Goal: Task Accomplishment & Management: Complete application form

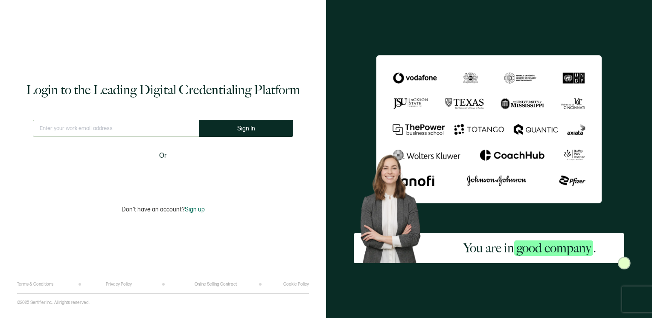
click at [158, 134] on input "text" at bounding box center [116, 128] width 166 height 17
type input "[EMAIL_ADDRESS][DOMAIN_NAME]"
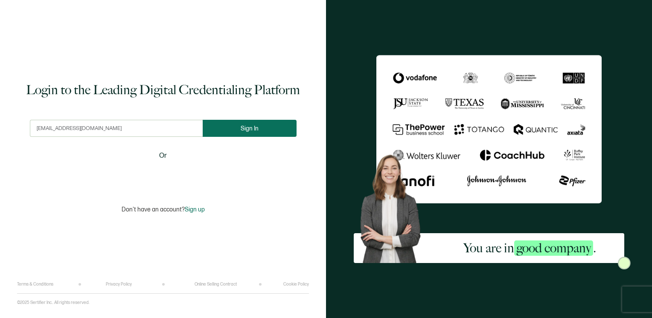
click at [241, 123] on button "Sign In" at bounding box center [250, 128] width 94 height 17
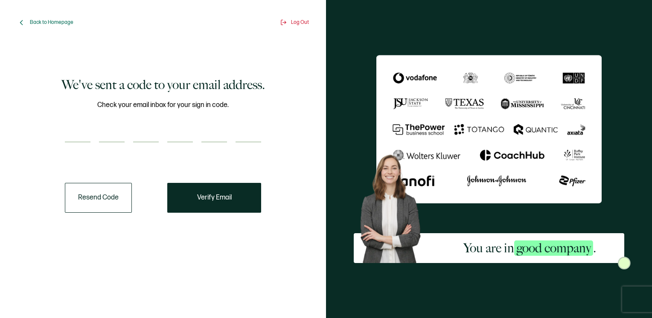
click at [88, 132] on input "number" at bounding box center [78, 133] width 26 height 17
type input "4"
type input "7"
type input "6"
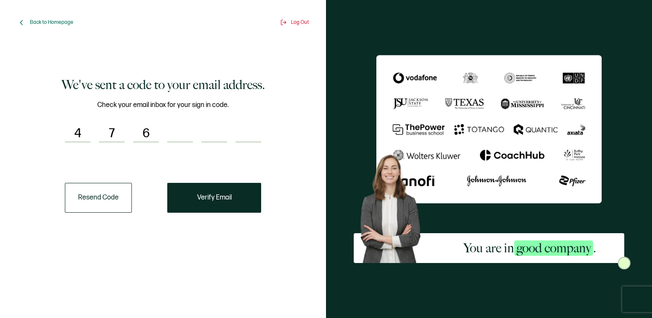
type input "3"
type input "5"
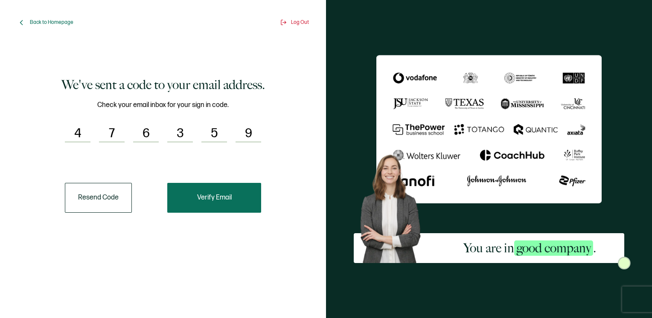
type input "9"
click at [224, 209] on button "Verify Email" at bounding box center [214, 198] width 94 height 30
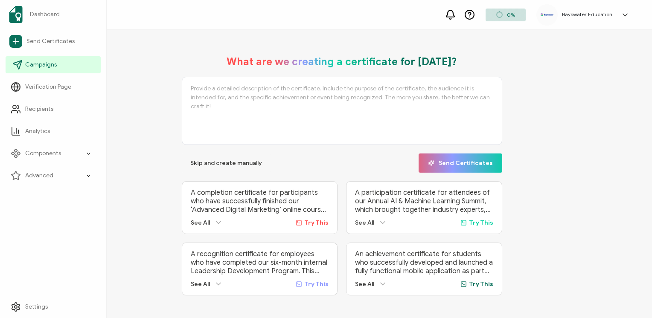
click at [38, 63] on span "Campaigns" at bounding box center [41, 65] width 32 height 9
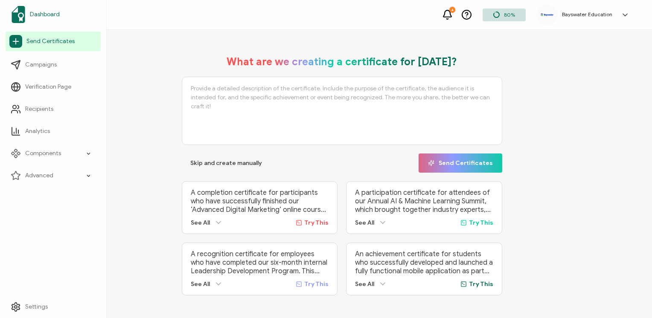
click at [52, 20] on link "Dashboard" at bounding box center [53, 15] width 95 height 24
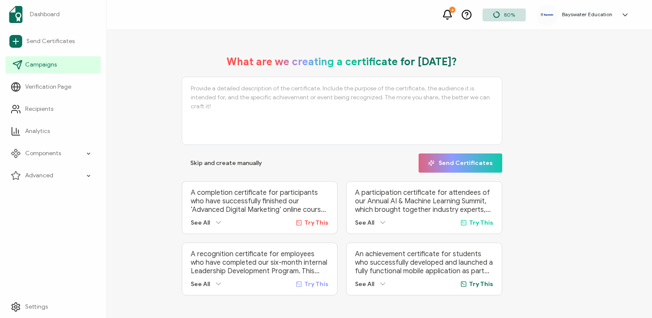
click at [49, 70] on link "Campaigns" at bounding box center [53, 64] width 95 height 17
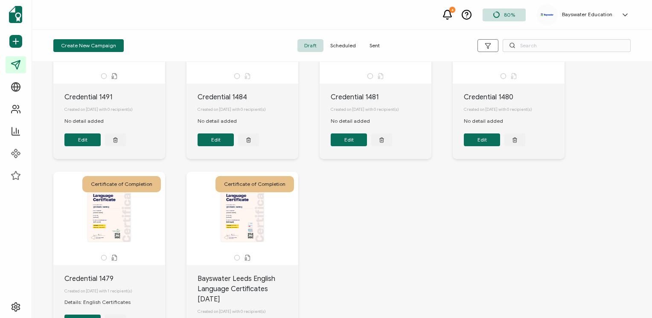
scroll to position [377, 0]
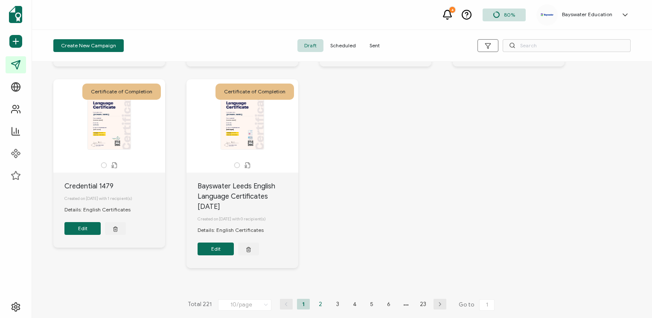
click at [315, 304] on li "2" at bounding box center [320, 304] width 13 height 11
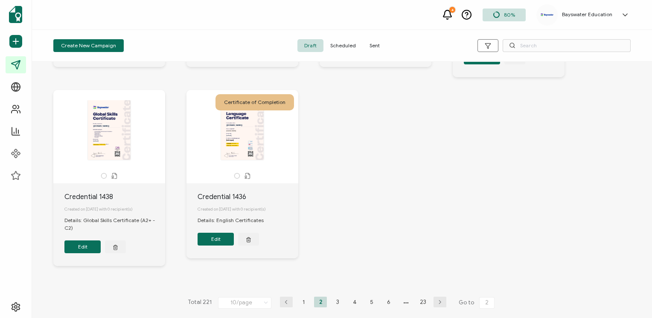
scroll to position [374, 0]
click at [301, 304] on li "1" at bounding box center [303, 302] width 13 height 11
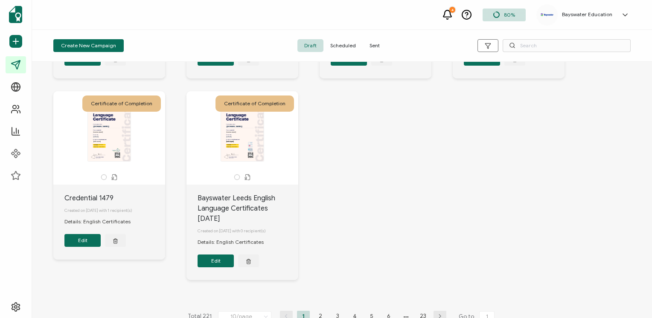
scroll to position [377, 0]
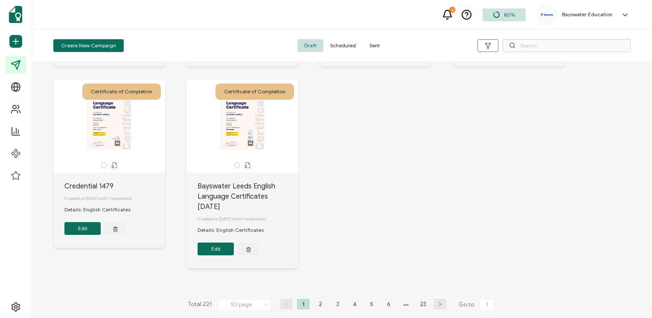
click at [334, 299] on li "3" at bounding box center [337, 304] width 13 height 11
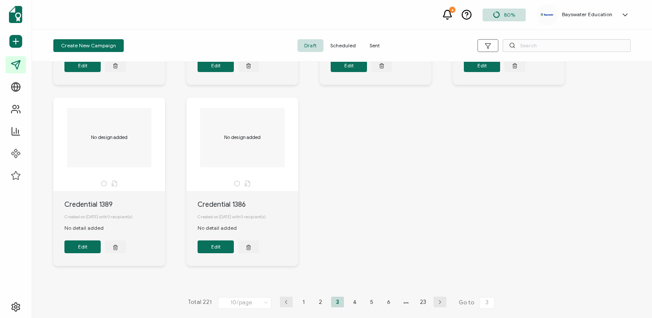
scroll to position [357, 0]
click at [319, 299] on li "2" at bounding box center [320, 302] width 13 height 11
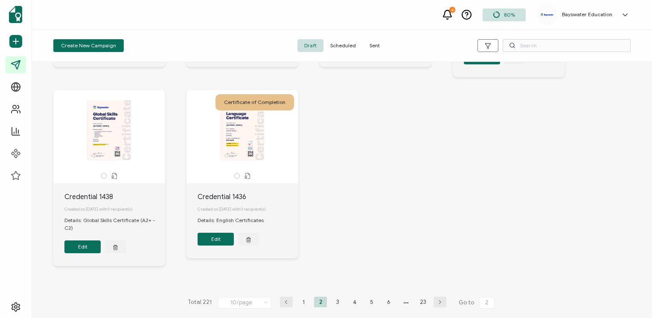
scroll to position [374, 0]
click at [335, 303] on li "3" at bounding box center [337, 302] width 13 height 11
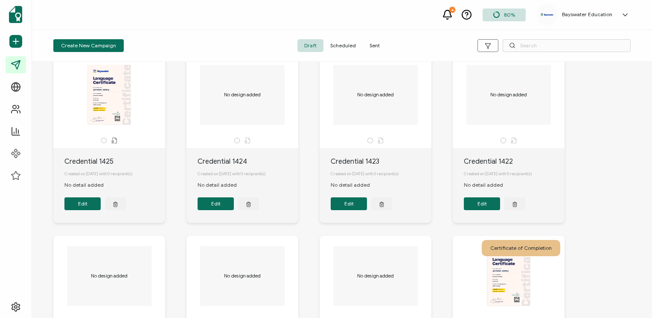
scroll to position [12, 0]
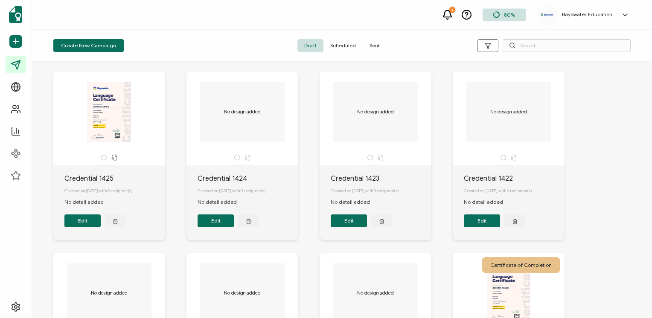
click at [230, 124] on div "No design added" at bounding box center [242, 112] width 90 height 60
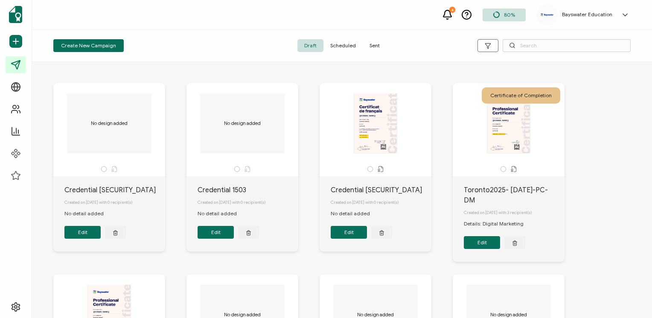
click at [493, 45] on button "button" at bounding box center [487, 45] width 21 height 13
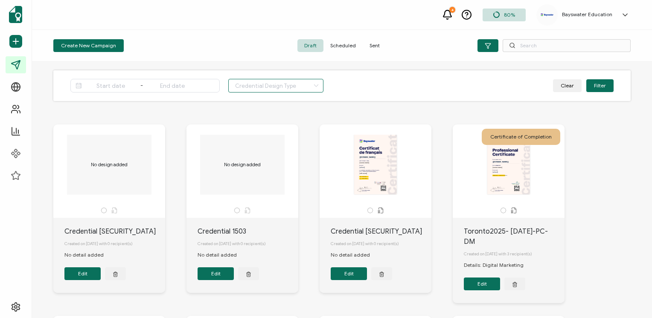
click at [264, 84] on input "text" at bounding box center [275, 86] width 95 height 14
click at [263, 134] on li "Badge" at bounding box center [271, 137] width 84 height 14
type input "Badge"
click at [117, 84] on input at bounding box center [111, 86] width 55 height 10
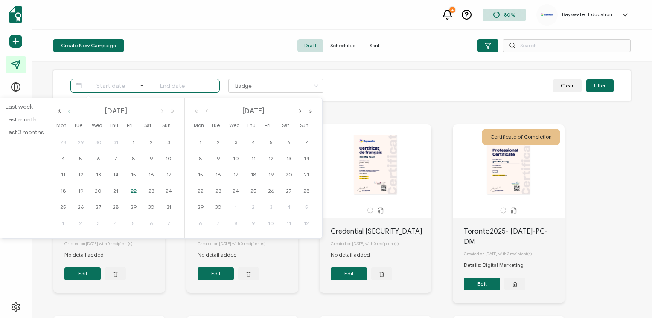
click at [69, 112] on button "button" at bounding box center [69, 111] width 10 height 6
click at [160, 110] on button "button" at bounding box center [162, 111] width 10 height 6
click at [77, 175] on span "12" at bounding box center [80, 175] width 10 height 10
click at [149, 175] on span "16" at bounding box center [151, 175] width 10 height 10
type input "[DATE]"
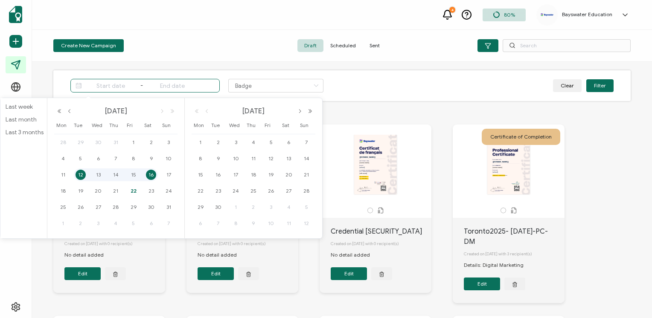
type input "[DATE]"
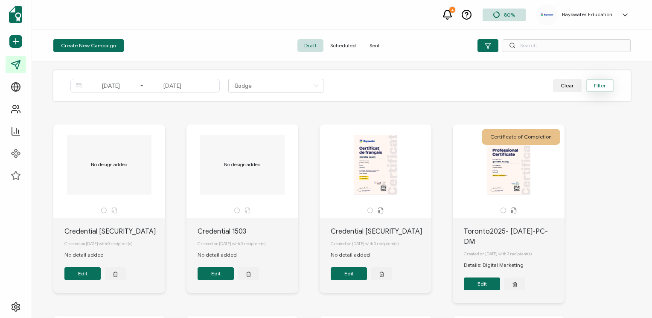
click at [586, 88] on button "Filter" at bounding box center [599, 85] width 27 height 13
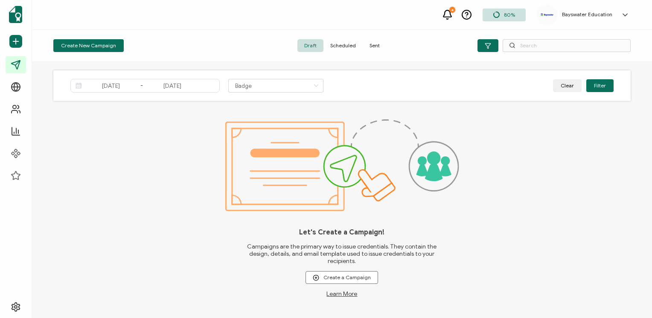
click at [366, 49] on span "Sent" at bounding box center [374, 45] width 24 height 13
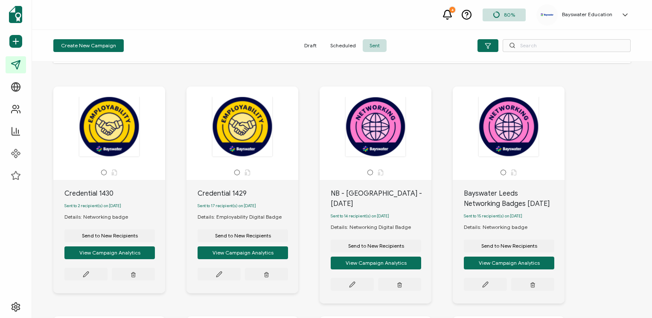
scroll to position [35, 0]
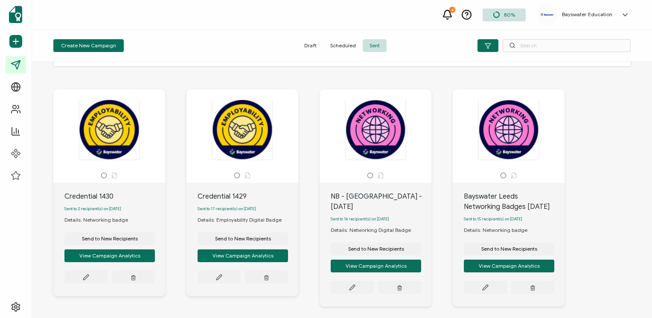
click at [115, 148] on div at bounding box center [109, 129] width 90 height 61
click at [90, 280] on button at bounding box center [85, 277] width 43 height 13
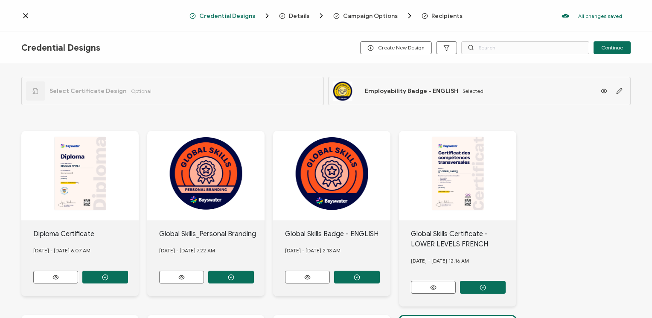
click at [28, 16] on icon at bounding box center [25, 16] width 9 height 9
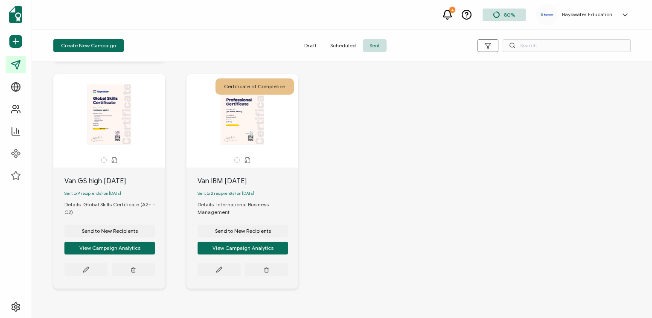
scroll to position [507, 0]
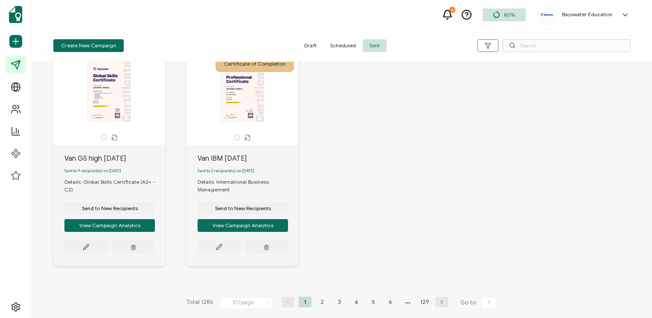
click at [322, 301] on li "2" at bounding box center [322, 302] width 13 height 11
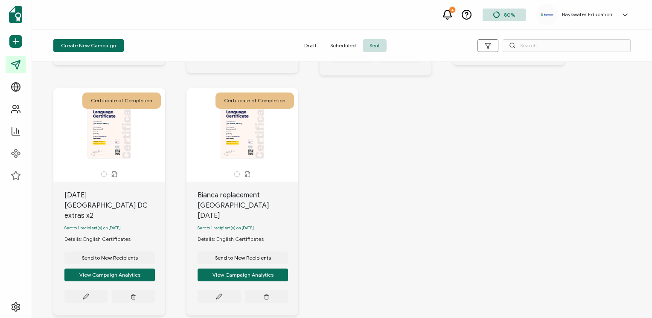
scroll to position [500, 0]
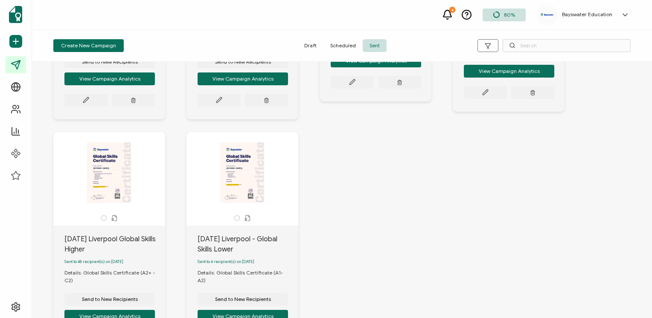
scroll to position [507, 0]
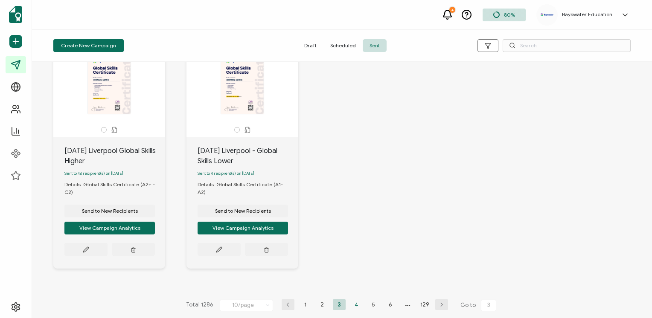
click at [354, 300] on li "4" at bounding box center [356, 304] width 13 height 11
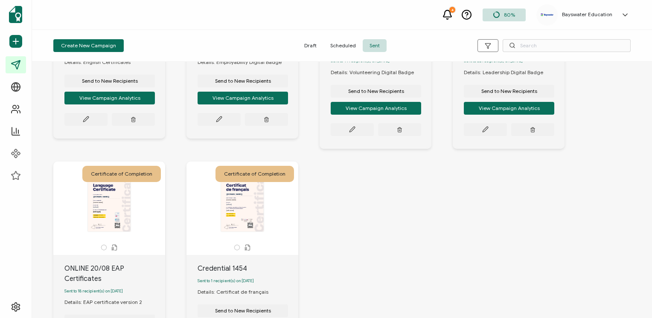
scroll to position [510, 0]
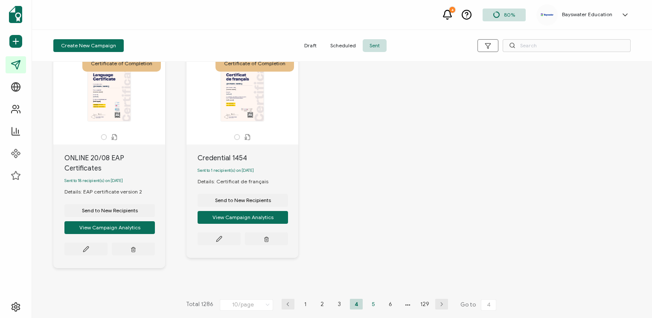
click at [373, 300] on li "5" at bounding box center [373, 304] width 13 height 11
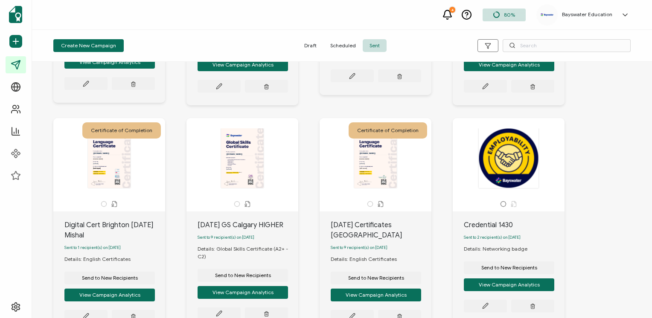
scroll to position [197, 0]
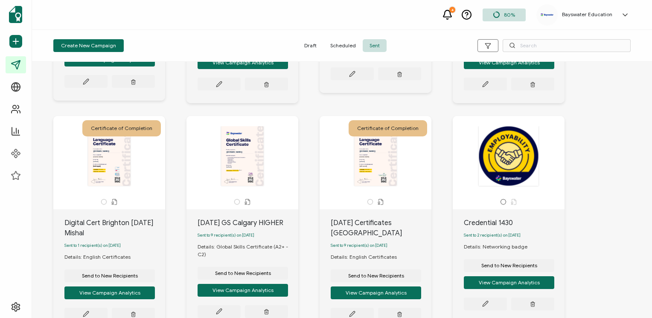
click at [507, 170] on div at bounding box center [509, 156] width 90 height 61
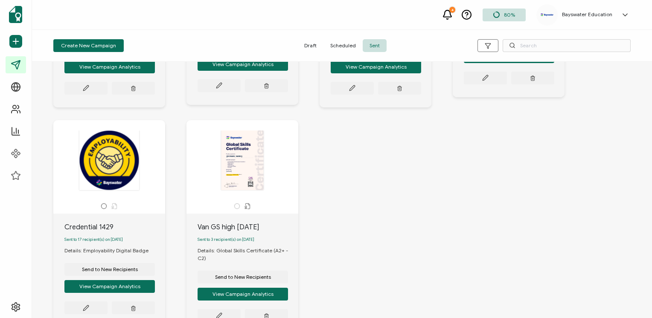
scroll to position [425, 0]
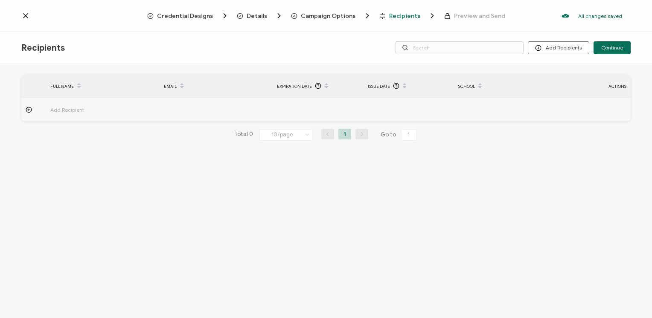
click at [326, 13] on span "Campaign Options" at bounding box center [328, 16] width 55 height 6
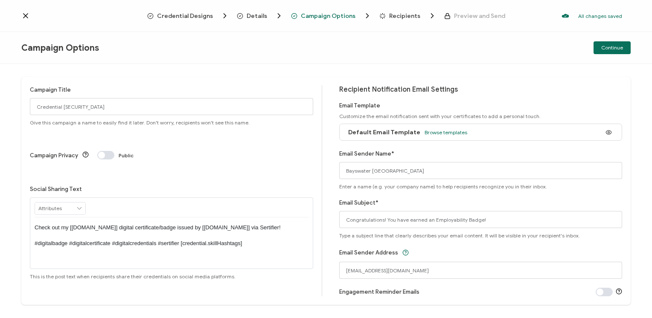
click at [374, 16] on span "Campaign Options" at bounding box center [335, 16] width 88 height 9
click at [465, 16] on span "Preview and Send" at bounding box center [479, 16] width 51 height 6
click at [27, 14] on icon at bounding box center [25, 16] width 4 height 4
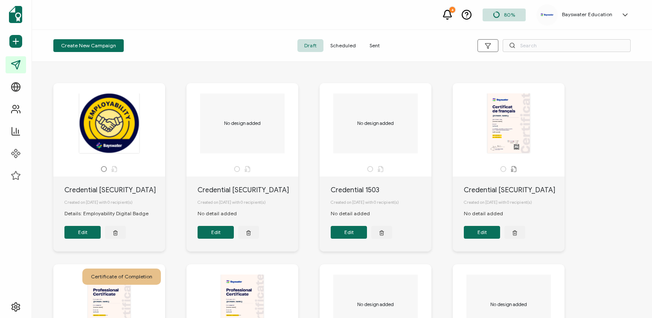
click at [372, 46] on span "Sent" at bounding box center [374, 45] width 24 height 13
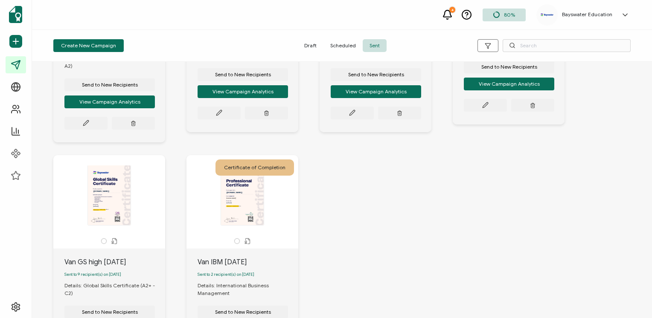
scroll to position [507, 0]
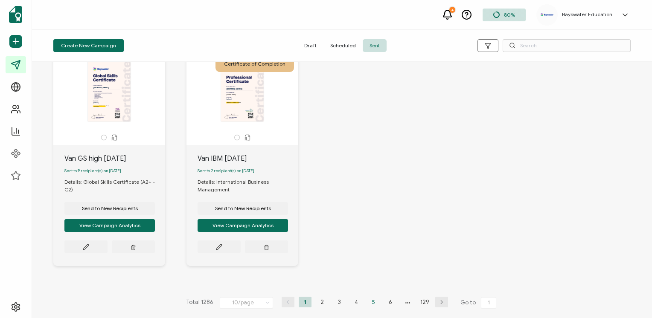
click at [367, 303] on li "5" at bounding box center [373, 302] width 13 height 11
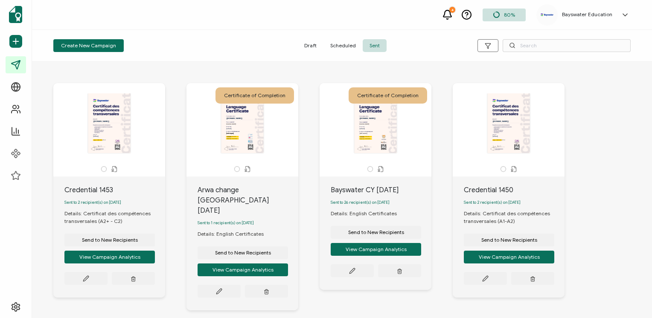
scroll to position [397, 0]
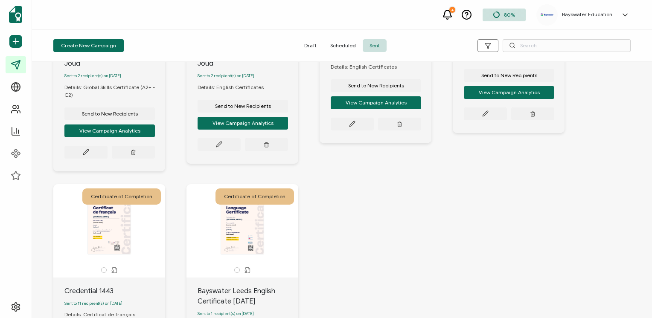
drag, startPoint x: 648, startPoint y: 211, endPoint x: 649, endPoint y: 249, distance: 38.0
click at [649, 249] on div "The recipient’s full name, which will be automatically filled based on the info…" at bounding box center [342, 190] width 620 height 256
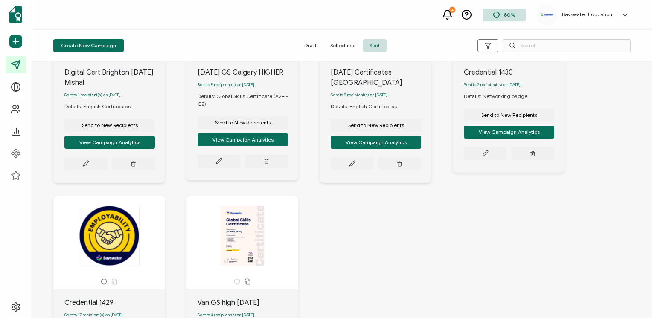
scroll to position [461, 0]
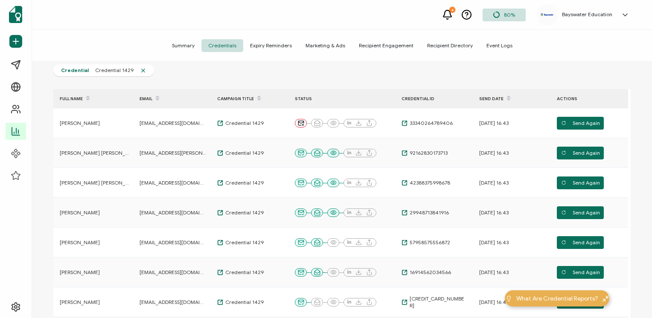
scroll to position [80, 0]
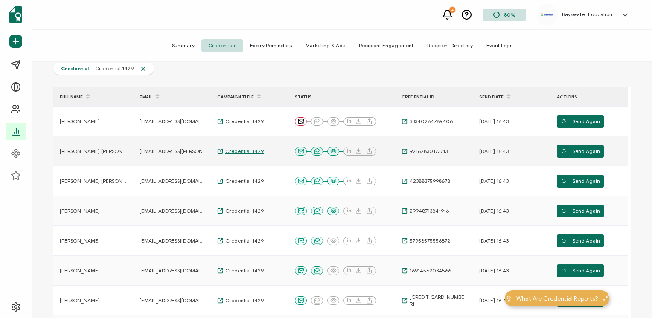
click at [251, 152] on span "Credential 1429" at bounding box center [243, 151] width 41 height 7
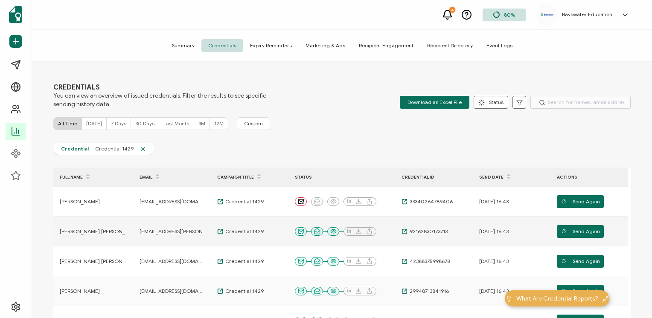
click at [154, 232] on span "[EMAIL_ADDRESS][PERSON_NAME][DOMAIN_NAME]" at bounding box center [172, 231] width 67 height 7
click at [409, 141] on div "CREDENTIALS You can view an overview of issued credentials. Filter the results …" at bounding box center [342, 191] width 620 height 258
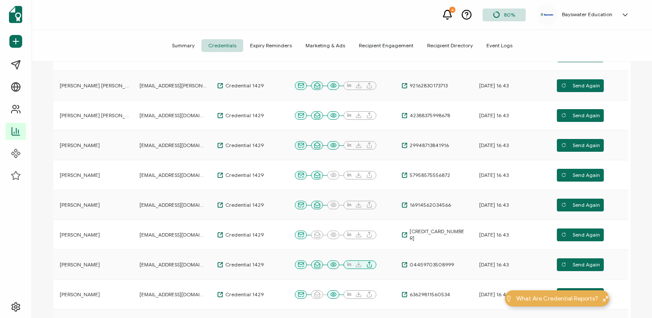
scroll to position [125, 0]
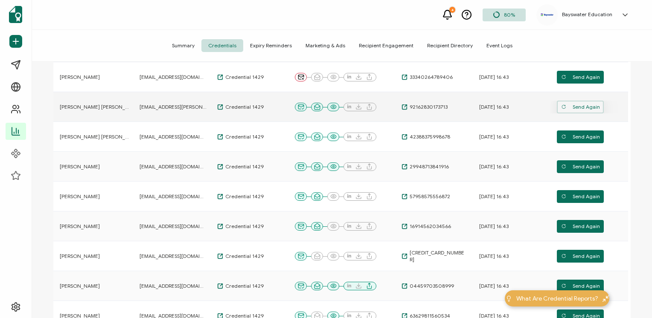
click at [571, 110] on span "Send Again" at bounding box center [580, 107] width 39 height 13
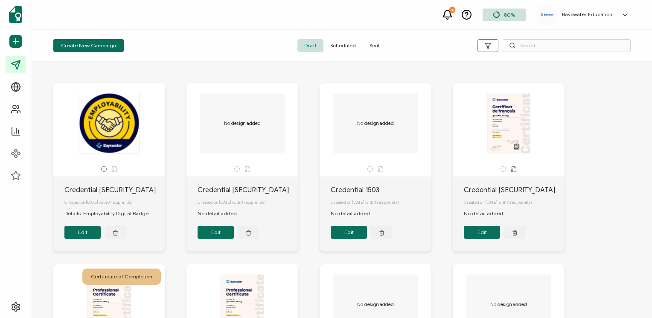
scroll to position [357, 0]
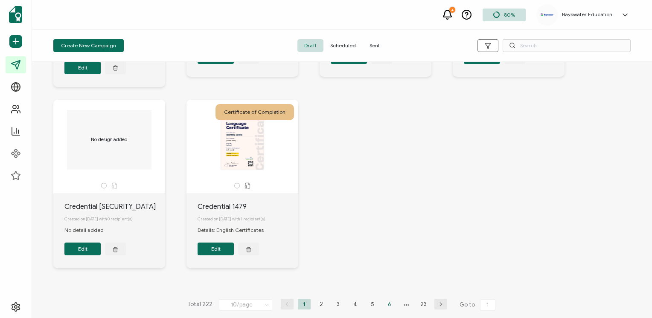
click at [384, 303] on li "6" at bounding box center [389, 304] width 13 height 11
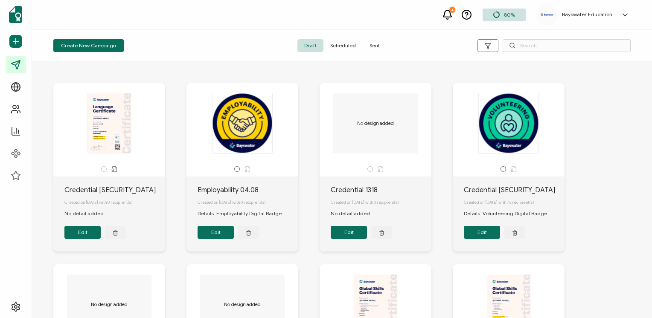
drag, startPoint x: 648, startPoint y: 82, endPoint x: 644, endPoint y: 152, distance: 70.5
click at [644, 152] on div "The recipient’s full name, which will be automatically filled based on the info…" at bounding box center [342, 190] width 620 height 256
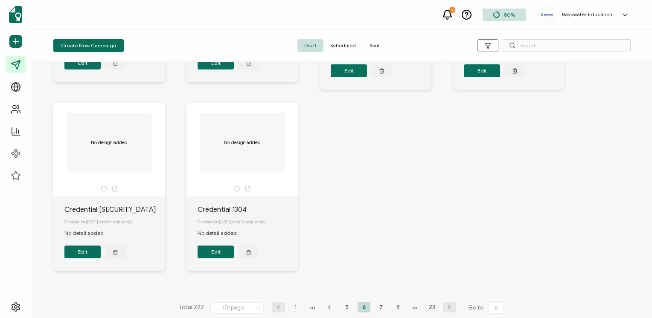
scroll to position [364, 0]
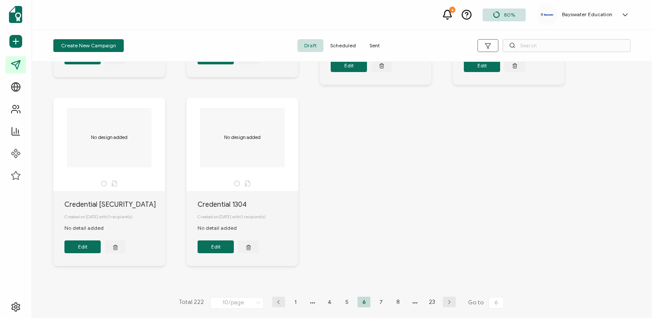
click at [374, 44] on span "Sent" at bounding box center [374, 45] width 24 height 13
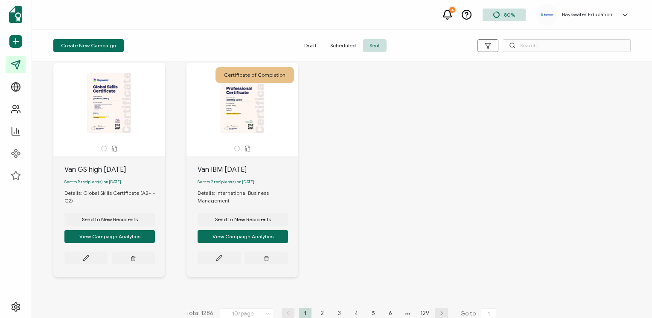
scroll to position [507, 0]
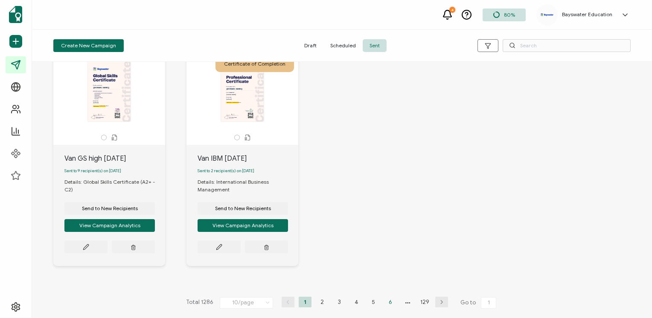
click at [385, 306] on li "6" at bounding box center [390, 302] width 13 height 11
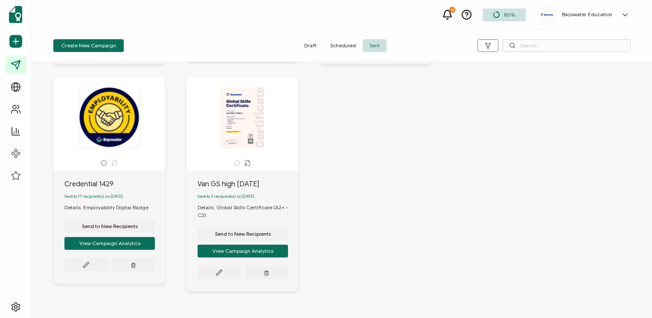
scroll to position [464, 0]
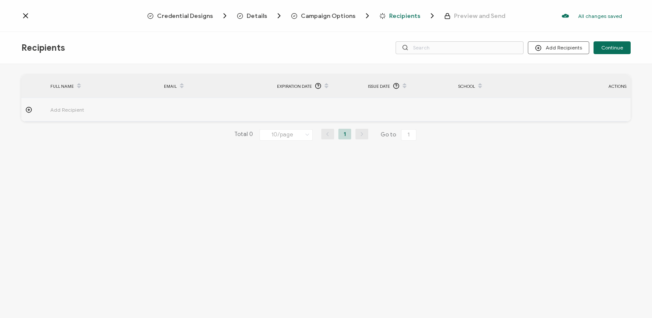
click at [36, 113] on td at bounding box center [33, 109] width 25 height 23
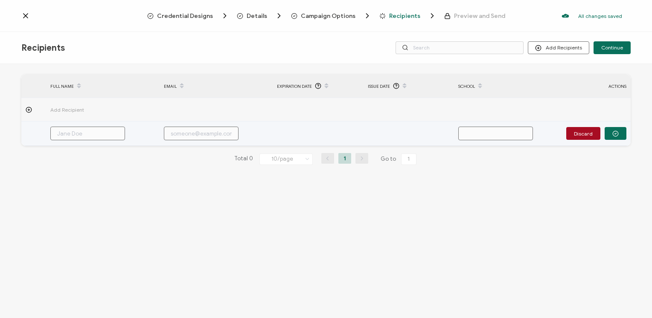
click at [75, 134] on input "text" at bounding box center [87, 134] width 75 height 14
type input "A"
type input "Al"
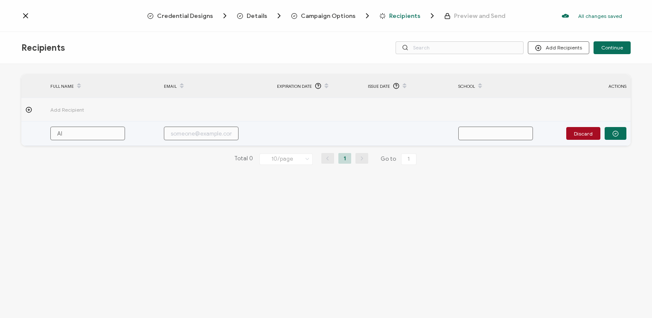
type input "[PERSON_NAME]"
type input "Alin"
type input "[PERSON_NAME]"
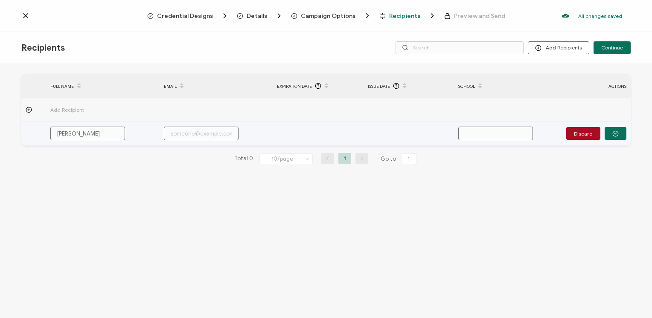
type input "[PERSON_NAME]"
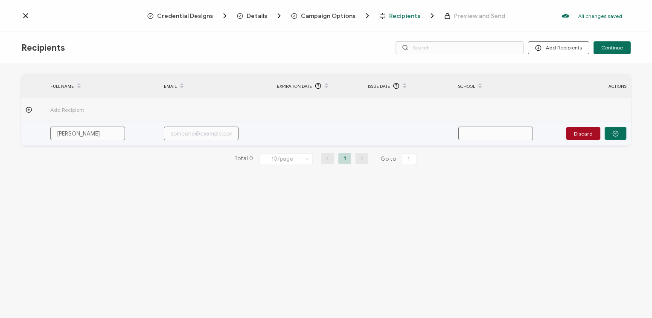
type input "[PERSON_NAME]"
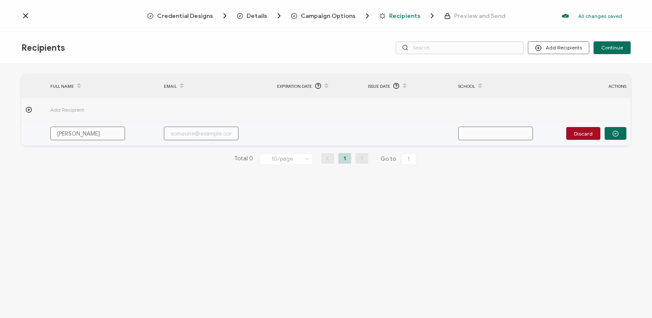
type input "[PERSON_NAME]"
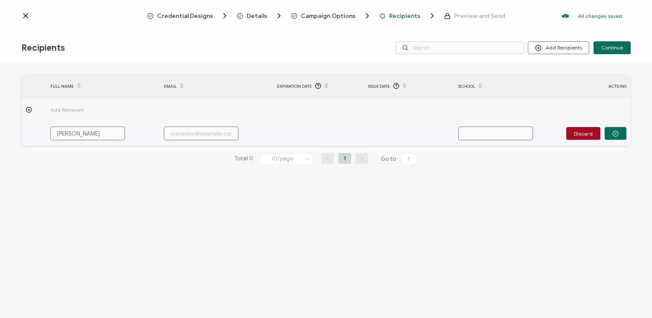
type input "[PERSON_NAME]"
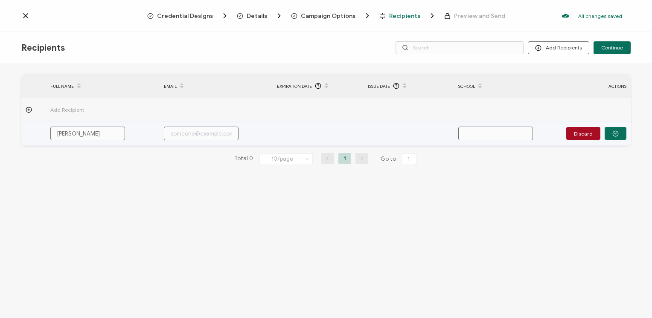
type input "[PERSON_NAME]"
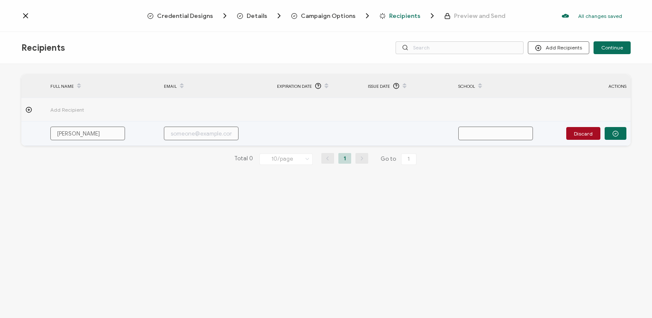
type input "[PERSON_NAME]"
type input "[PERSON_NAME] [PERSON_NAME]"
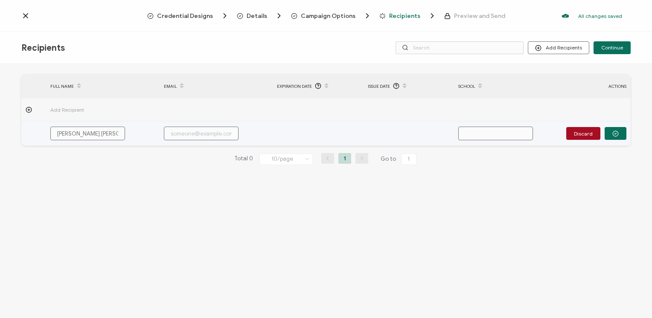
type input "[PERSON_NAME] [PERSON_NAME]"
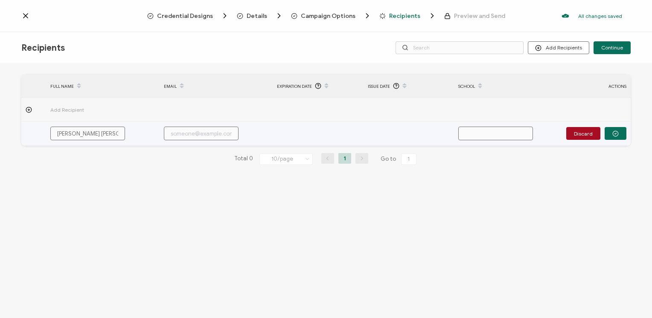
type input "[PERSON_NAME] [PERSON_NAME]"
type input "[PERSON_NAME] [PERSON_NAME] a"
type input "[PERSON_NAME] [PERSON_NAME] as"
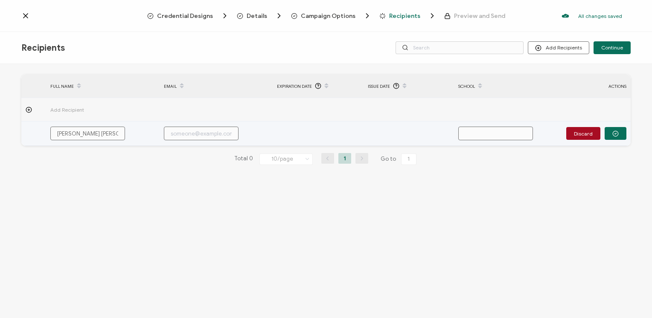
type input "[PERSON_NAME] [PERSON_NAME] as"
type input "[PERSON_NAME] [PERSON_NAME] a"
type input "[PERSON_NAME] [PERSON_NAME]"
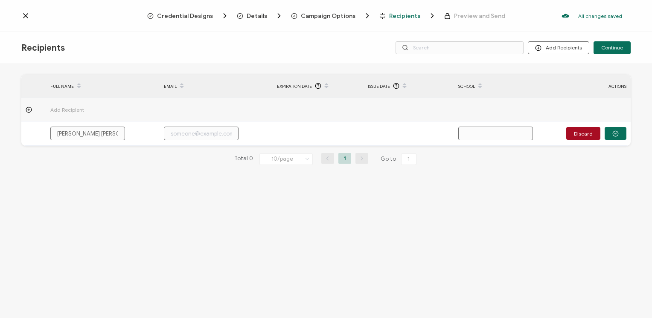
type input "[PERSON_NAME] [PERSON_NAME] A"
type input "[PERSON_NAME] [PERSON_NAME] Ac"
type input "[PERSON_NAME] [PERSON_NAME] Aco"
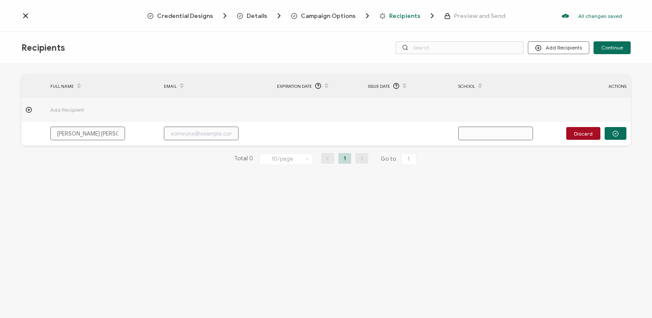
type input "[PERSON_NAME] [PERSON_NAME] Aco"
type input "[PERSON_NAME] [PERSON_NAME] Acos"
type input "[PERSON_NAME] [PERSON_NAME] Acost"
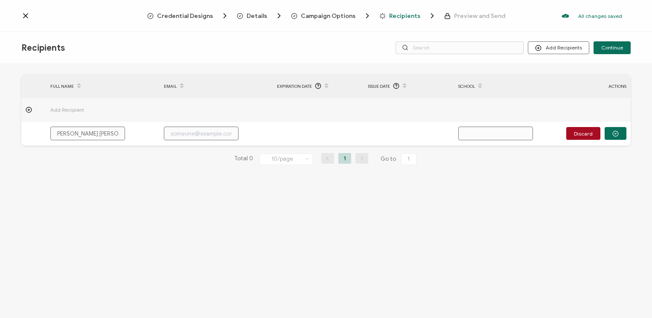
type input "[PERSON_NAME] [PERSON_NAME]"
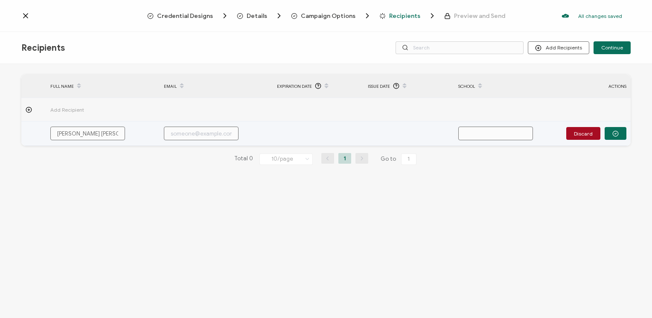
click at [228, 136] on input "text" at bounding box center [201, 134] width 75 height 14
paste input "[EMAIL_ADDRESS][DOMAIN_NAME]"
type input "[EMAIL_ADDRESS][DOMAIN_NAME]"
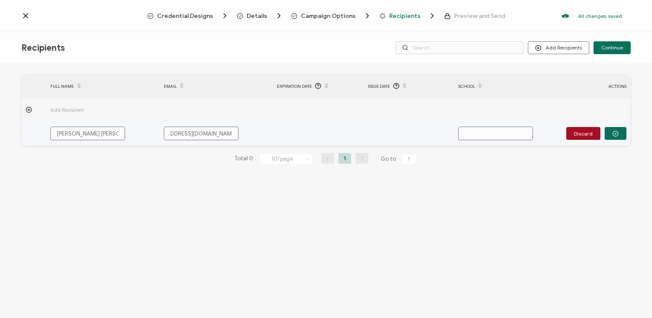
type input "[EMAIL_ADDRESS][DOMAIN_NAME]"
click at [476, 132] on input "text" at bounding box center [495, 134] width 75 height 14
type input "B"
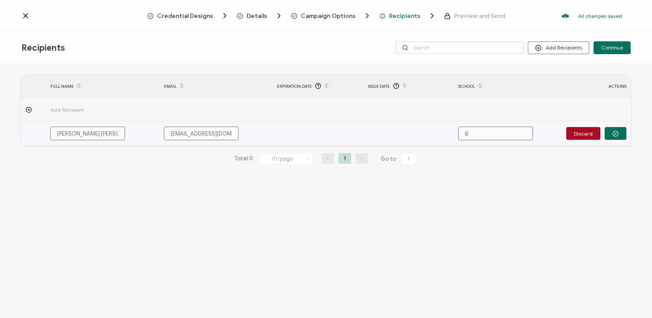
type input "Ba"
type input "Bay"
type input "Bays"
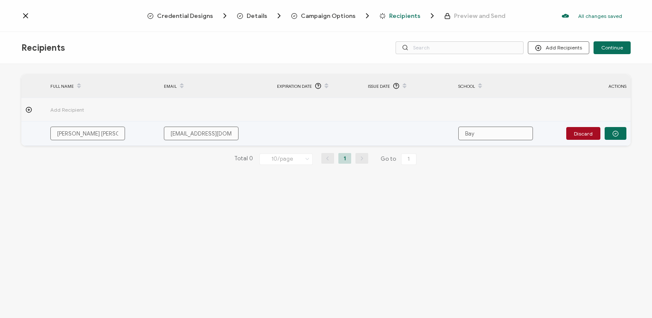
type input "Bays"
type input "Baysw"
type input "Bayswa"
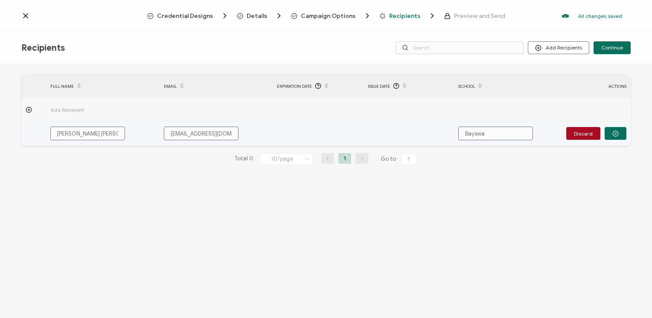
type input "Bayswat"
type input "Bayswate"
type input "Bayswater"
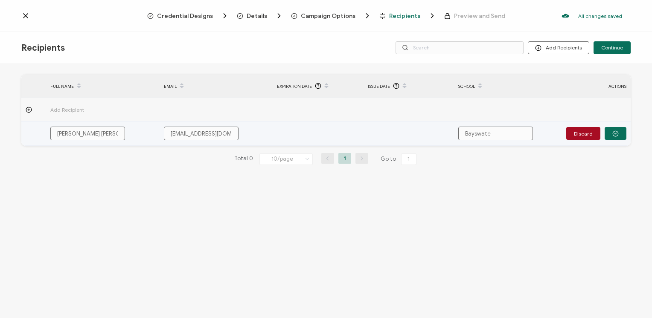
type input "Bayswater"
type input "Bayswater V"
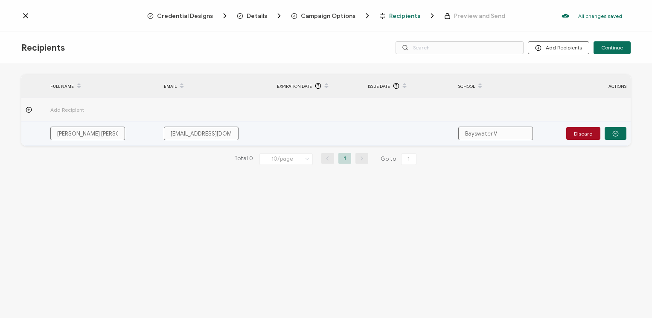
type input "Bayswater Va"
type input "Bayswater Van"
type input "Bayswater Vanc"
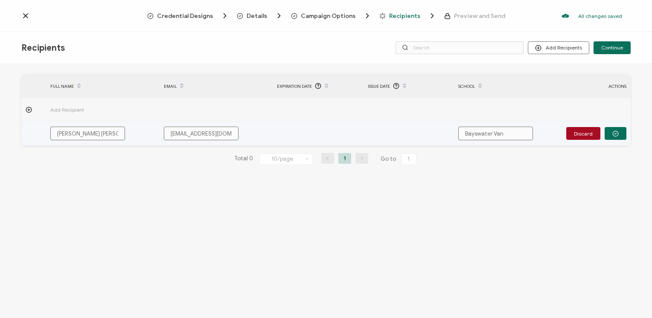
type input "Bayswater Vanc"
type input "Bayswater Vanco"
type input "Bayswater Vancou"
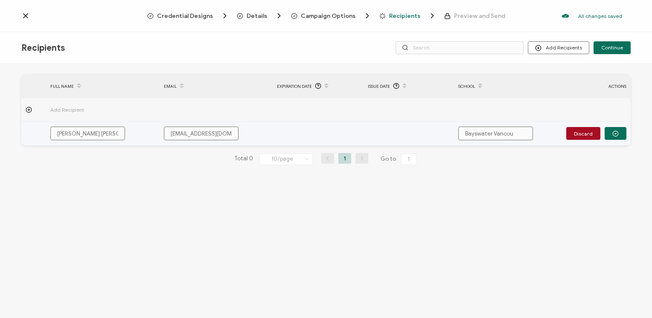
type input "Bayswater Vancouv"
type input "Bayswater Vancouve"
type input "Bayswater [GEOGRAPHIC_DATA]"
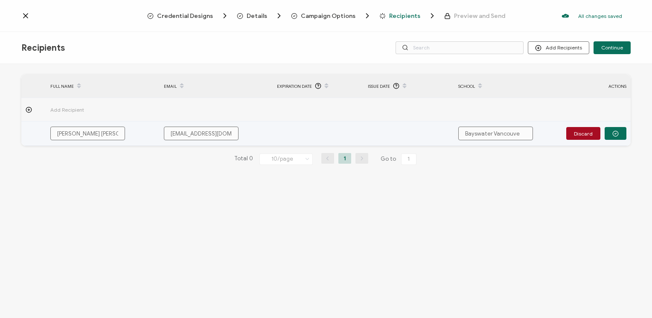
type input "Bayswater [GEOGRAPHIC_DATA]"
click at [621, 133] on button "button" at bounding box center [615, 133] width 22 height 13
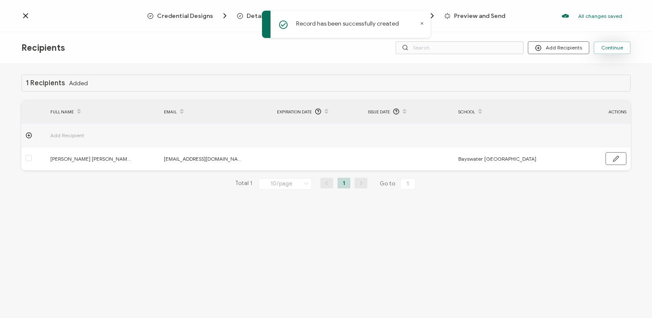
click at [624, 54] on button "Continue" at bounding box center [611, 47] width 37 height 13
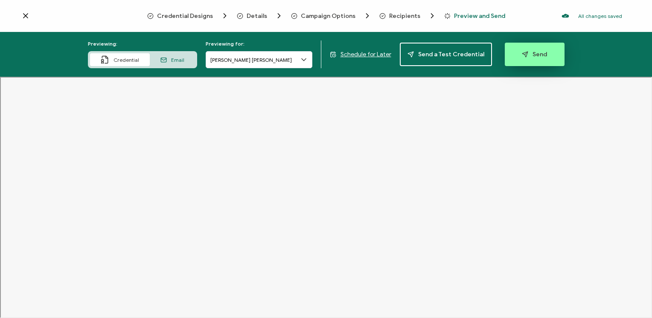
click at [550, 54] on button "Send" at bounding box center [534, 54] width 60 height 23
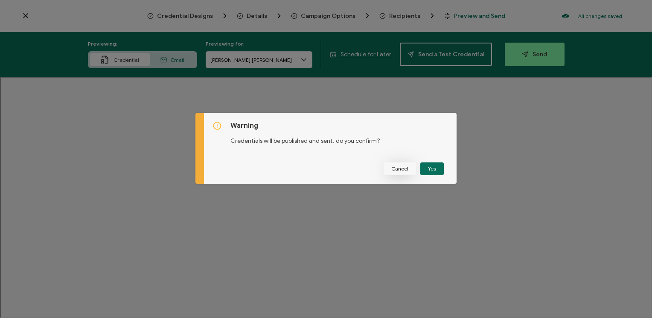
click at [406, 173] on button "Cancel" at bounding box center [399, 168] width 32 height 13
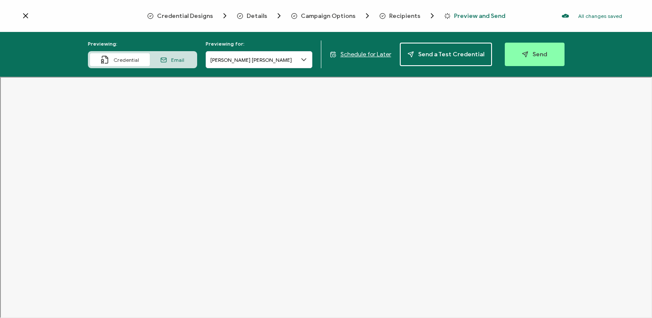
drag, startPoint x: 651, startPoint y: 103, endPoint x: 638, endPoint y: 335, distance: 231.9
click at [638, 318] on html "Credential Designs Details Campaign Options Recipients Preview and Send All cha…" at bounding box center [326, 159] width 652 height 318
click at [510, 58] on button "Send" at bounding box center [534, 54] width 60 height 23
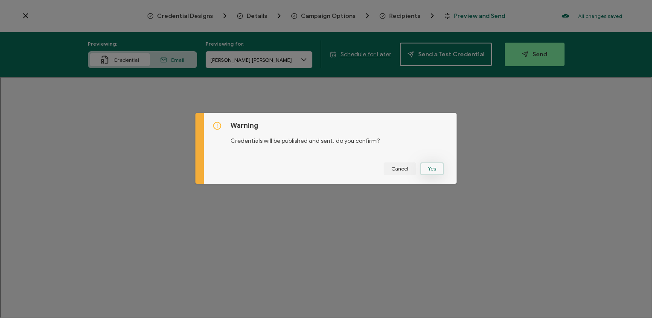
click at [432, 172] on button "Yes" at bounding box center [431, 168] width 23 height 13
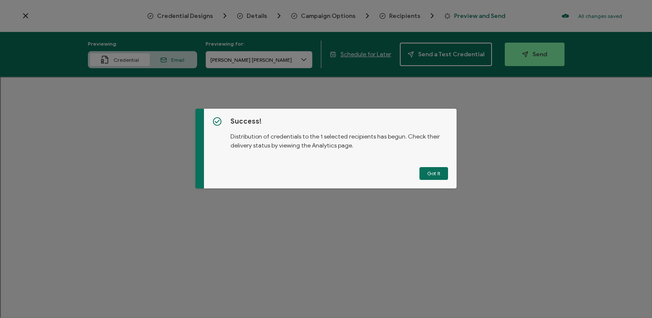
click at [432, 172] on button "Got It" at bounding box center [433, 173] width 29 height 13
